Goal: Navigation & Orientation: Find specific page/section

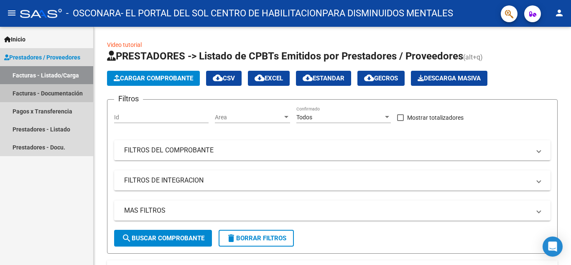
click at [23, 92] on link "Facturas - Documentación" at bounding box center [46, 93] width 93 height 18
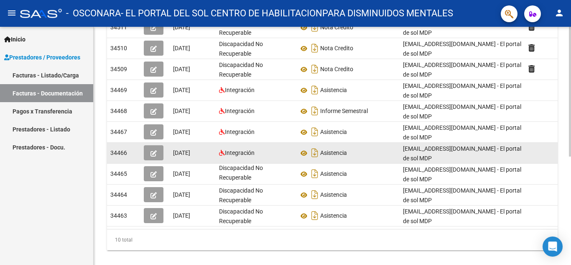
scroll to position [198, 0]
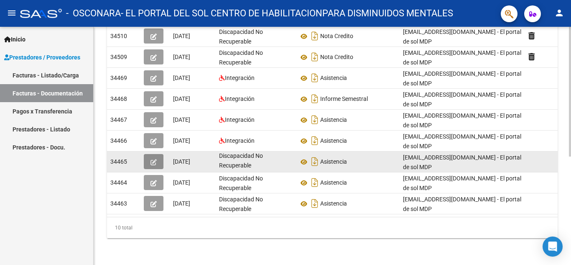
click at [153, 158] on span "button" at bounding box center [154, 162] width 6 height 8
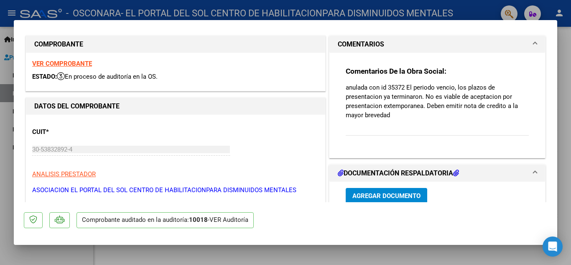
scroll to position [0, 0]
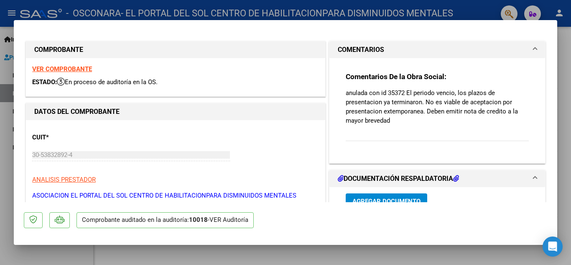
click at [570, 50] on div at bounding box center [285, 132] width 571 height 265
type input "$ 0,00"
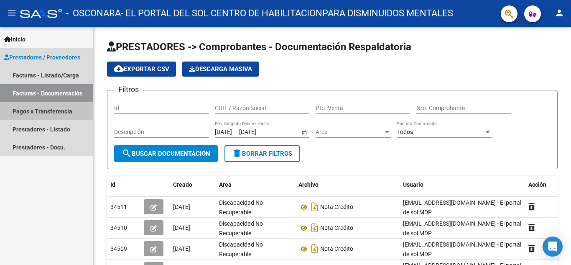
click at [28, 110] on link "Pagos x Transferencia" at bounding box center [46, 111] width 93 height 18
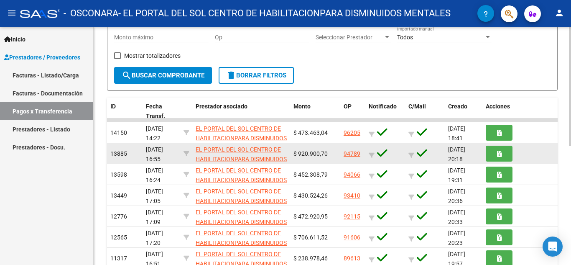
scroll to position [125, 0]
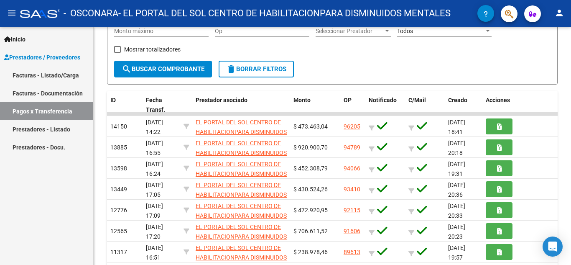
click at [36, 129] on link "Prestadores - Listado" at bounding box center [46, 129] width 93 height 18
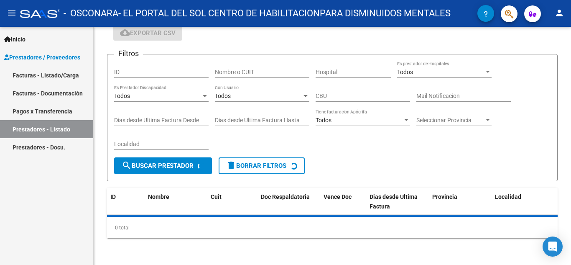
scroll to position [64, 0]
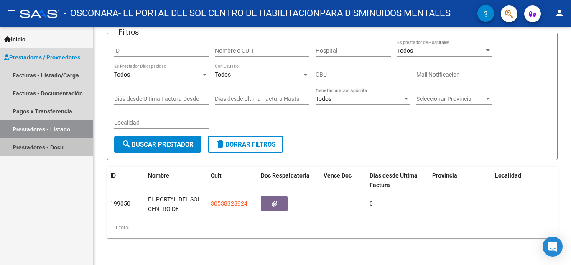
click at [30, 147] on link "Prestadores - Docu." at bounding box center [46, 147] width 93 height 18
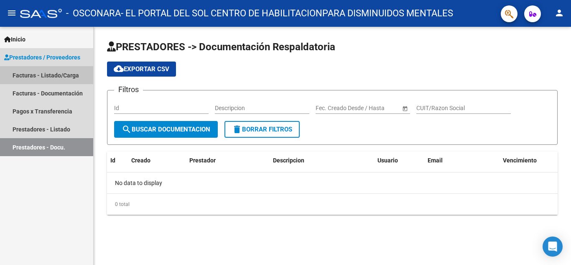
click at [35, 69] on link "Facturas - Listado/Carga" at bounding box center [46, 75] width 93 height 18
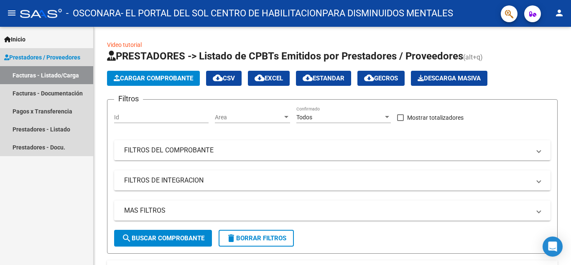
click at [27, 56] on span "Prestadores / Proveedores" at bounding box center [42, 57] width 76 height 9
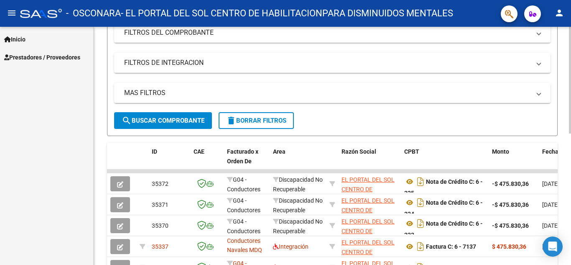
scroll to position [83, 0]
